Goal: Task Accomplishment & Management: Use online tool/utility

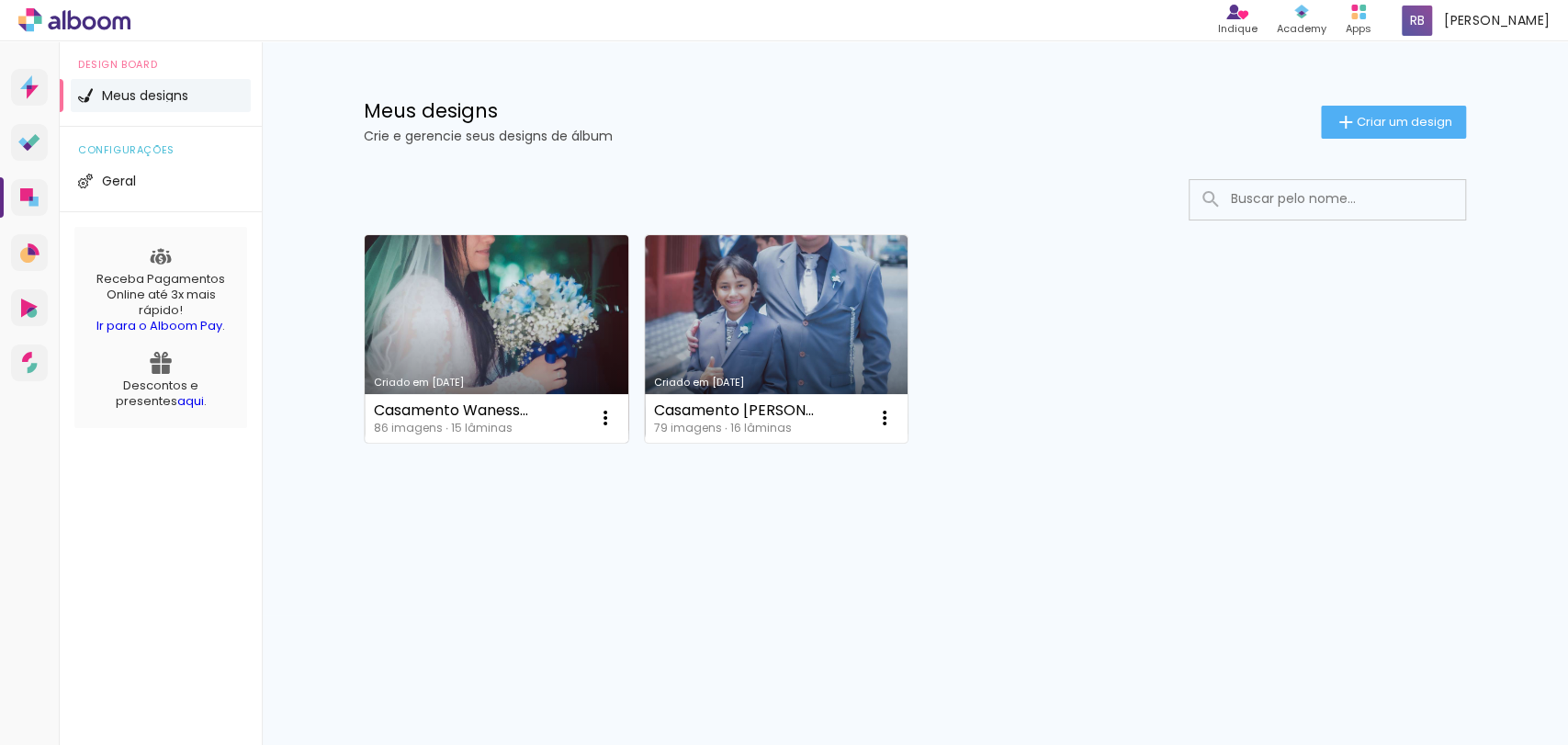
click at [463, 308] on link "Criado em 04/08/25" at bounding box center [496, 339] width 264 height 207
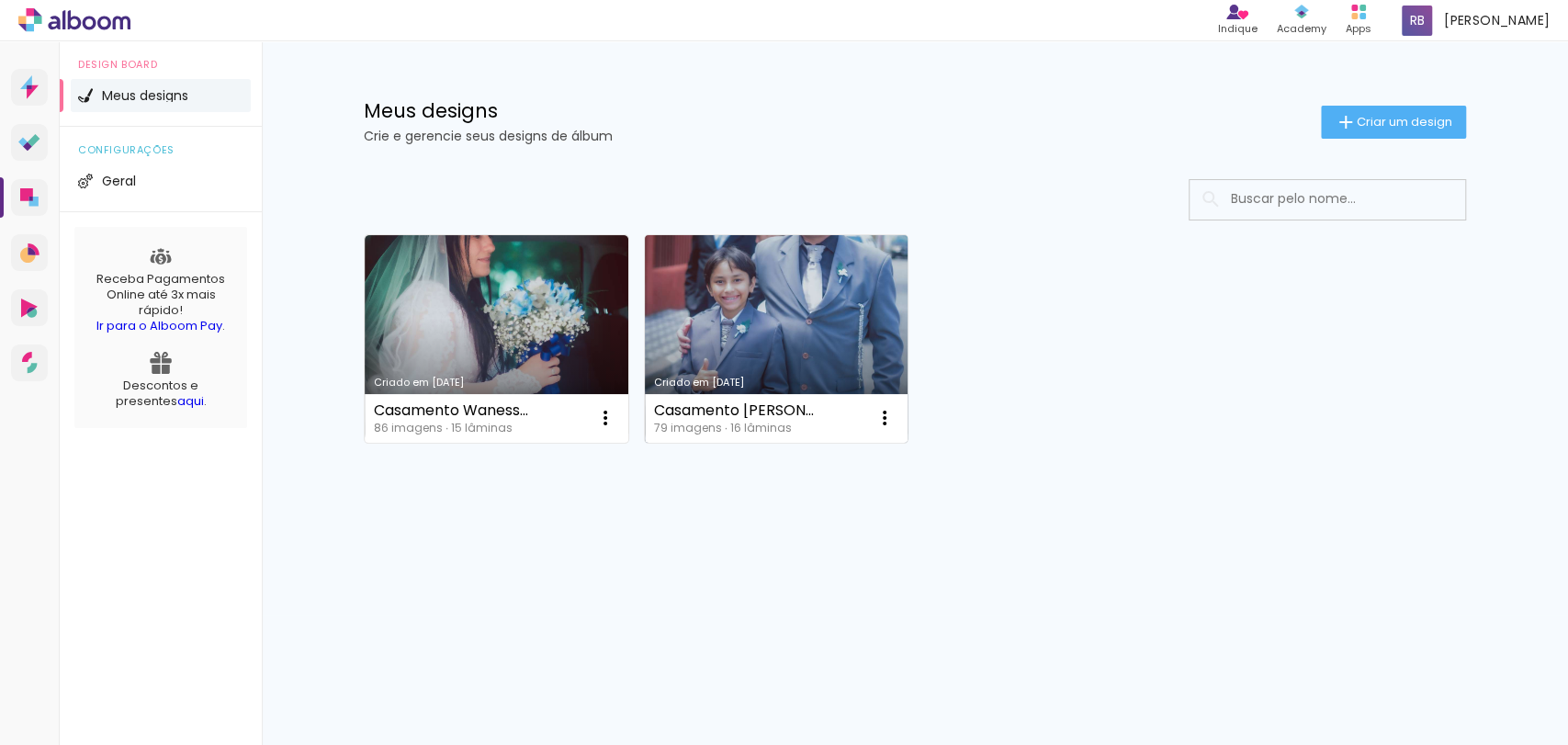
click at [756, 315] on link "Criado em 03/07/25" at bounding box center [776, 339] width 264 height 207
